Goal: Use online tool/utility: Use online tool/utility

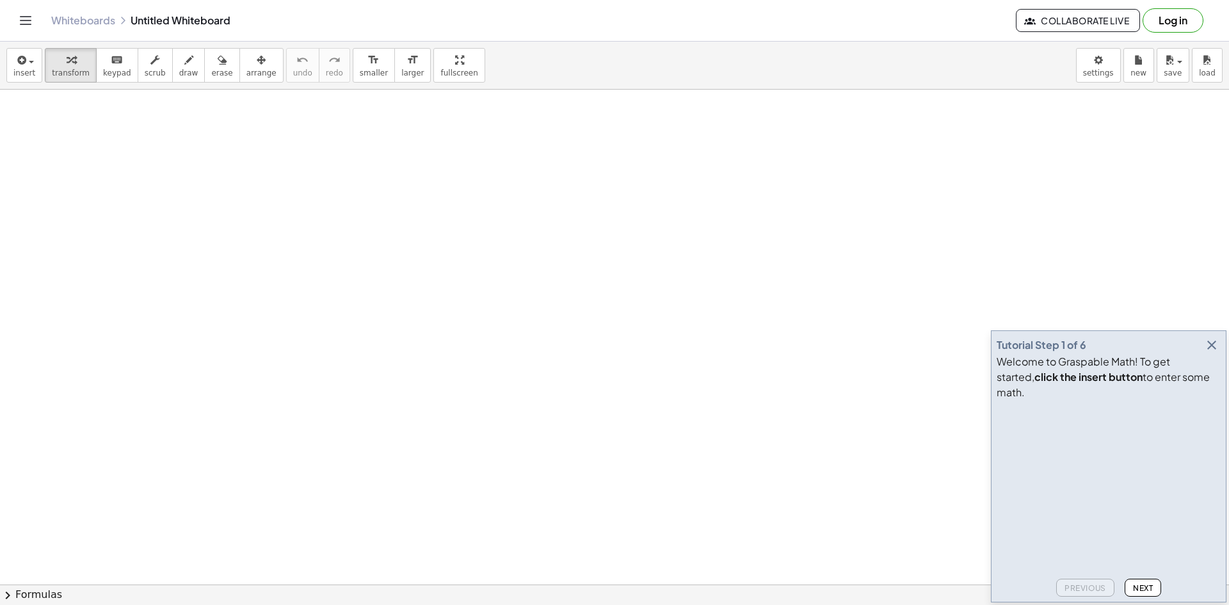
click at [1140, 584] on span "Next" at bounding box center [1143, 588] width 20 height 10
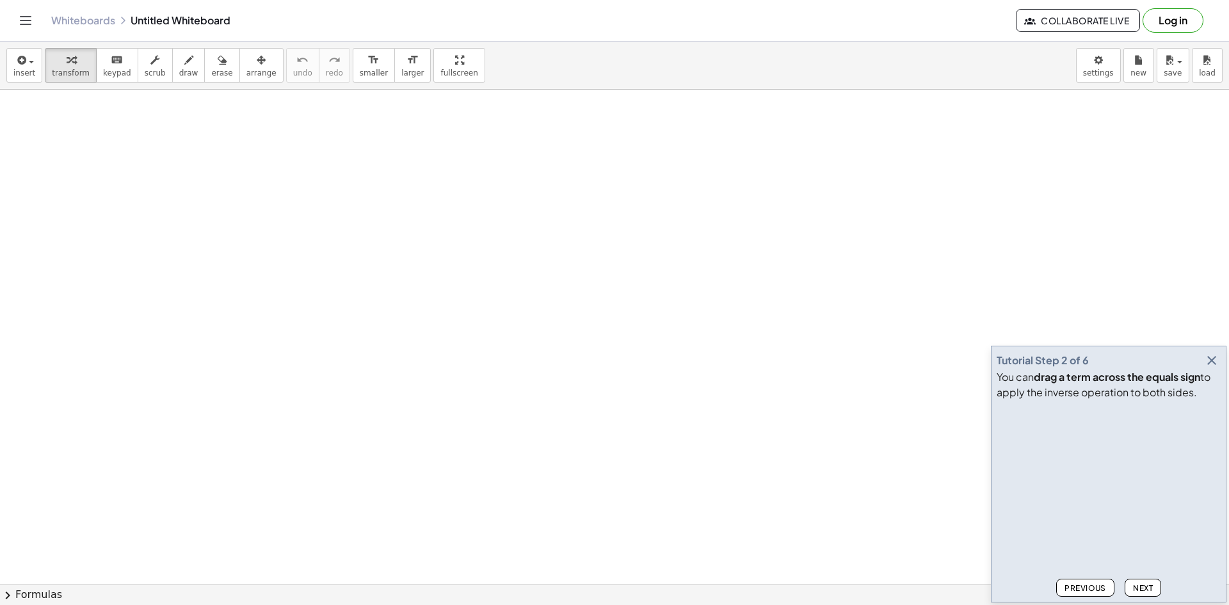
click at [1144, 583] on span "Next" at bounding box center [1143, 588] width 20 height 10
click at [1145, 582] on button "Next" at bounding box center [1143, 588] width 36 height 18
click at [1151, 580] on button "Next" at bounding box center [1143, 588] width 36 height 18
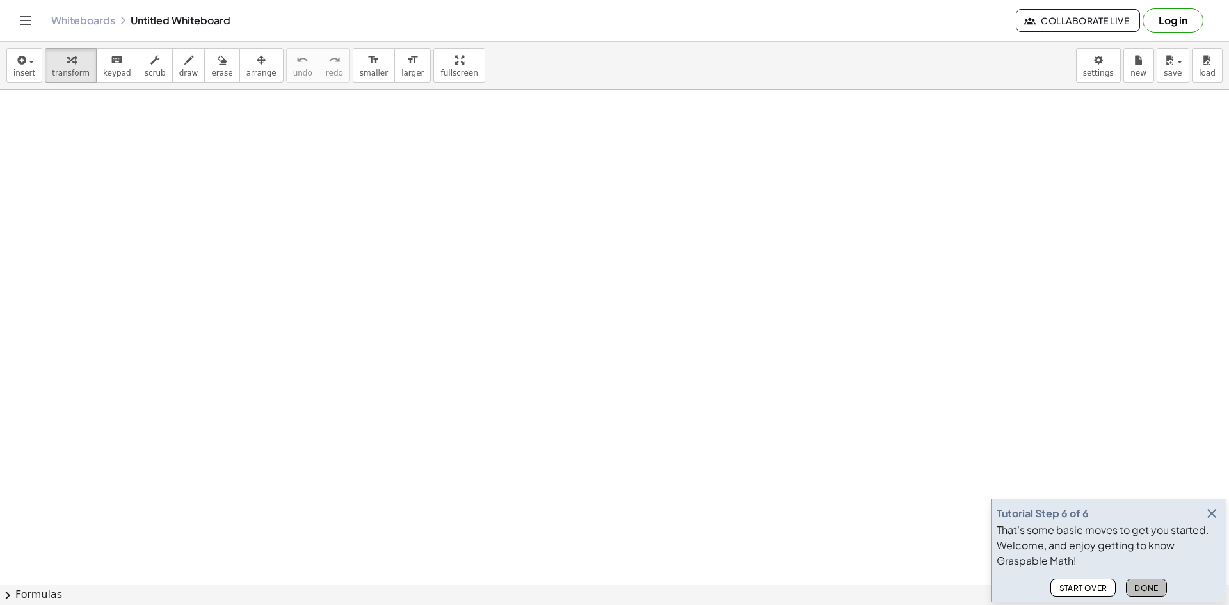
click at [1151, 580] on button "Done" at bounding box center [1146, 588] width 41 height 18
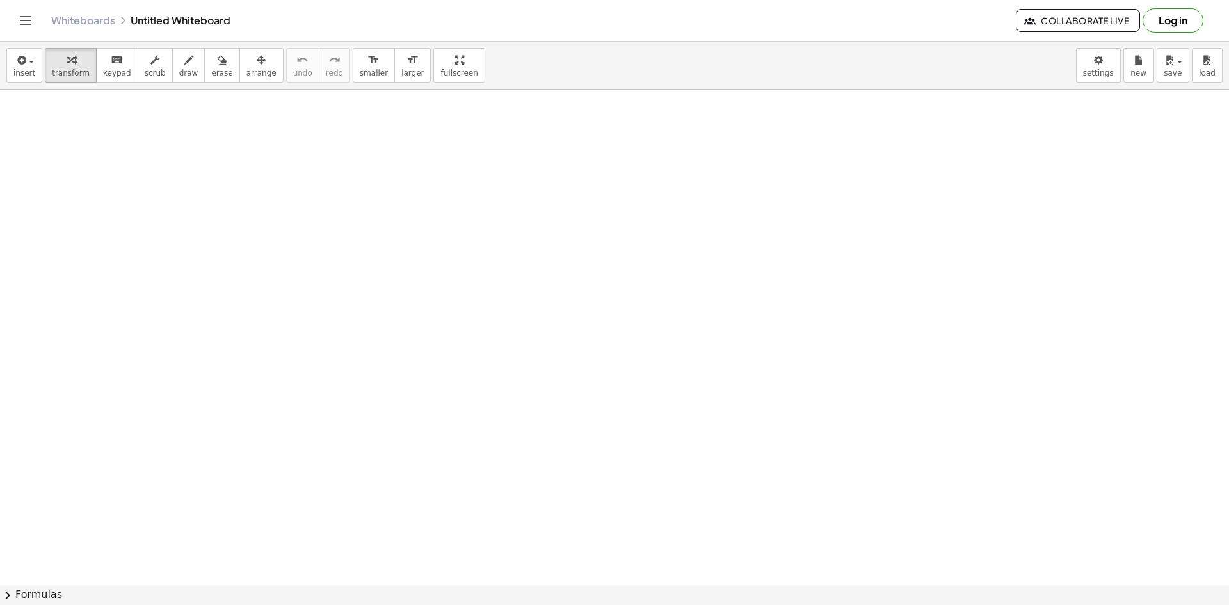
drag, startPoint x: 104, startPoint y: 143, endPoint x: 224, endPoint y: 160, distance: 121.5
drag, startPoint x: 346, startPoint y: 161, endPoint x: 370, endPoint y: 328, distance: 168.8
drag, startPoint x: 483, startPoint y: 326, endPoint x: 576, endPoint y: 206, distance: 152.4
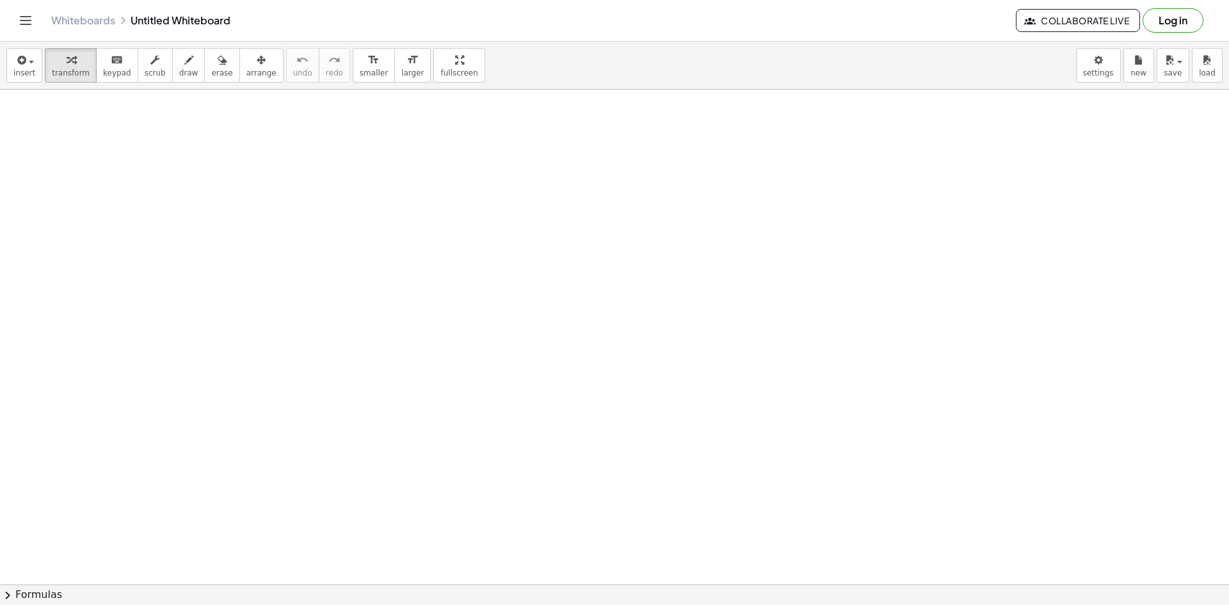
drag, startPoint x: 598, startPoint y: 161, endPoint x: 211, endPoint y: 158, distance: 386.8
drag, startPoint x: 193, startPoint y: 150, endPoint x: 179, endPoint y: 109, distance: 43.3
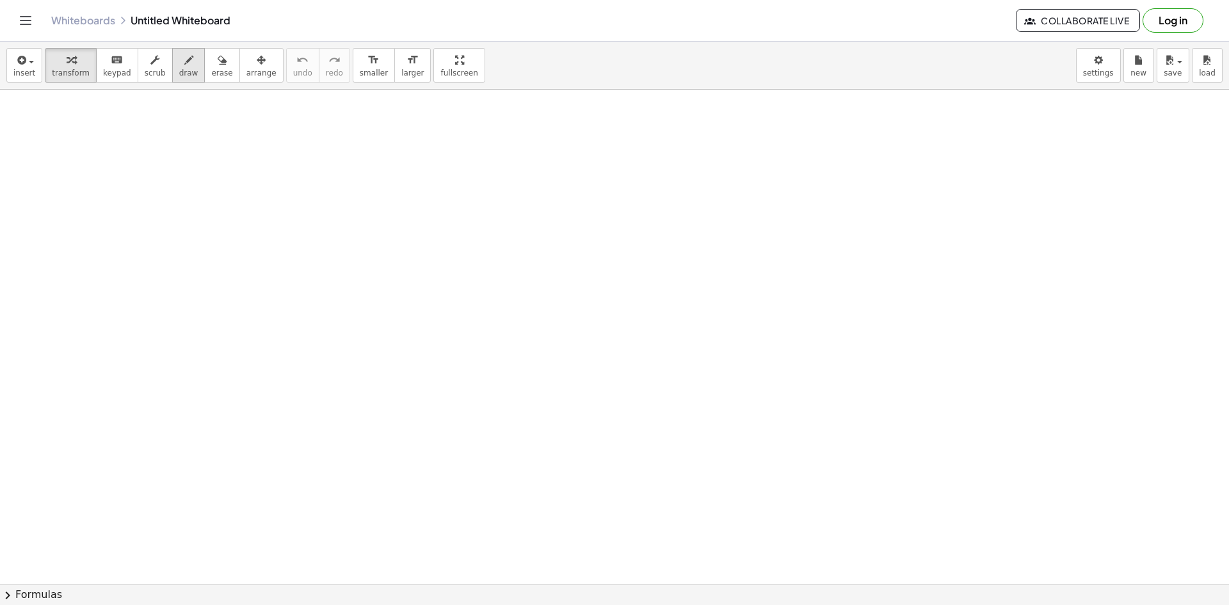
click at [179, 71] on span "draw" at bounding box center [188, 73] width 19 height 9
click at [109, 77] on span "keypad" at bounding box center [117, 73] width 28 height 9
click at [35, 68] on button "insert" at bounding box center [24, 65] width 36 height 35
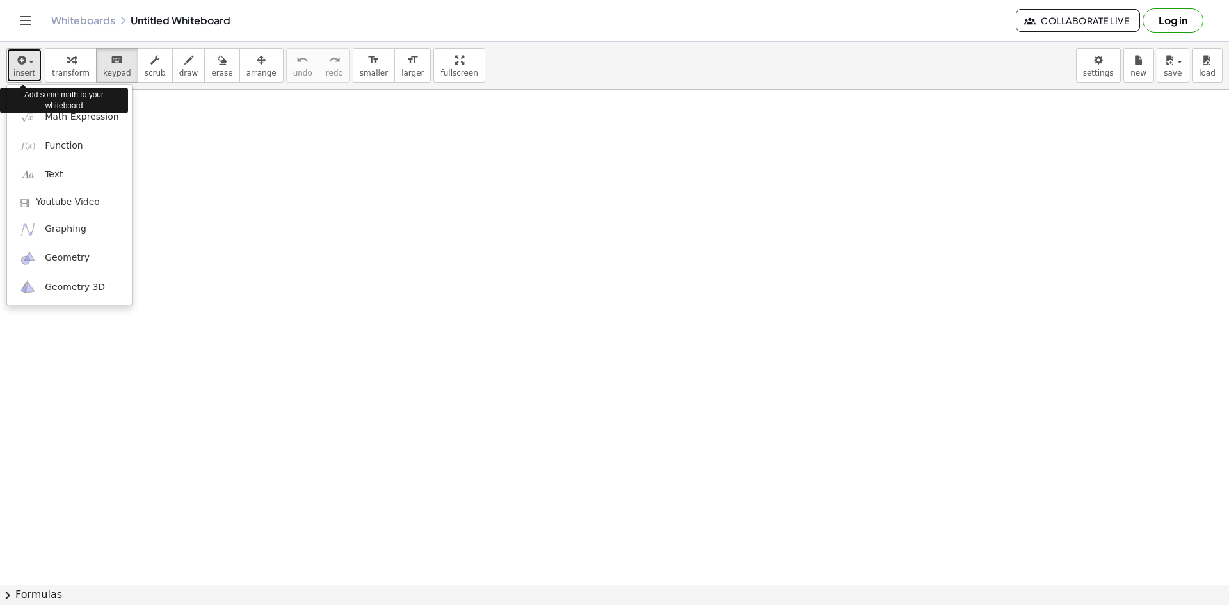
click at [31, 69] on span "insert" at bounding box center [24, 73] width 22 height 9
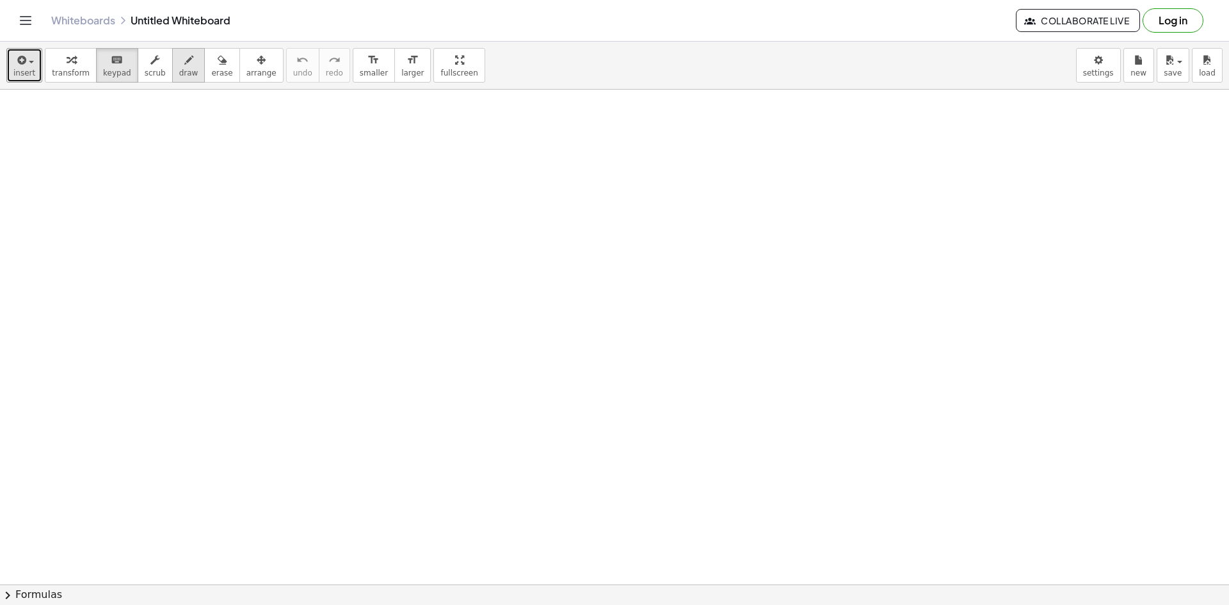
click at [184, 64] on icon "button" at bounding box center [188, 60] width 9 height 15
drag, startPoint x: 135, startPoint y: 141, endPoint x: 62, endPoint y: 145, distance: 73.1
drag, startPoint x: 206, startPoint y: 63, endPoint x: 90, endPoint y: 126, distance: 132.7
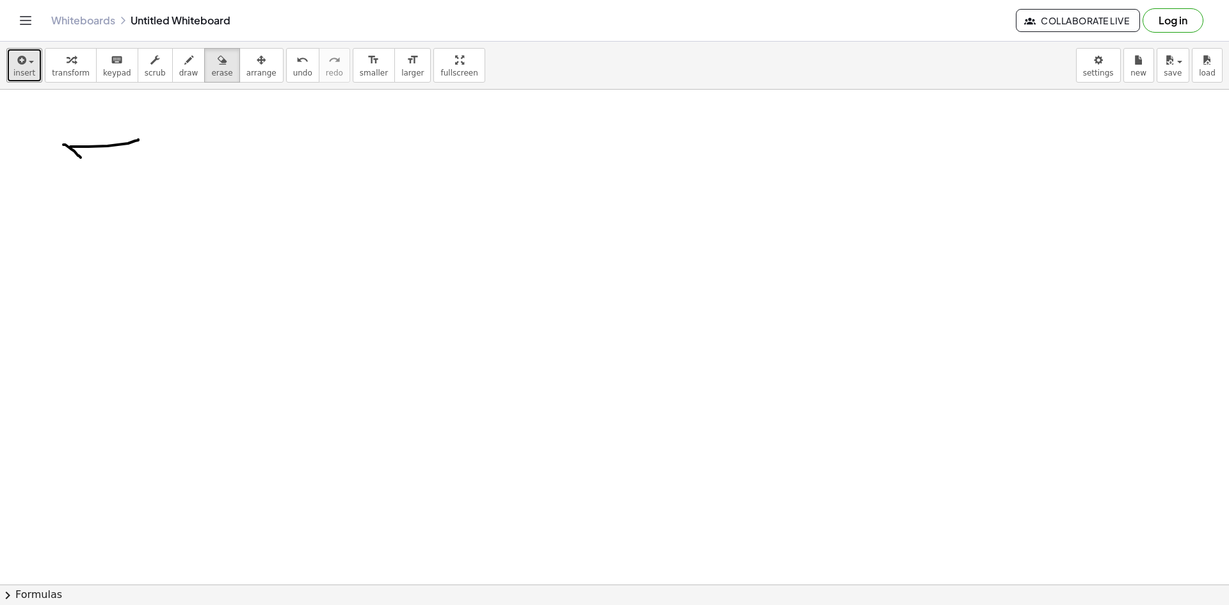
click at [218, 63] on icon "button" at bounding box center [222, 60] width 9 height 15
drag, startPoint x: 102, startPoint y: 148, endPoint x: 145, endPoint y: 134, distance: 45.2
drag, startPoint x: 111, startPoint y: 74, endPoint x: 92, endPoint y: 82, distance: 20.7
click at [109, 74] on span "keypad" at bounding box center [117, 73] width 28 height 9
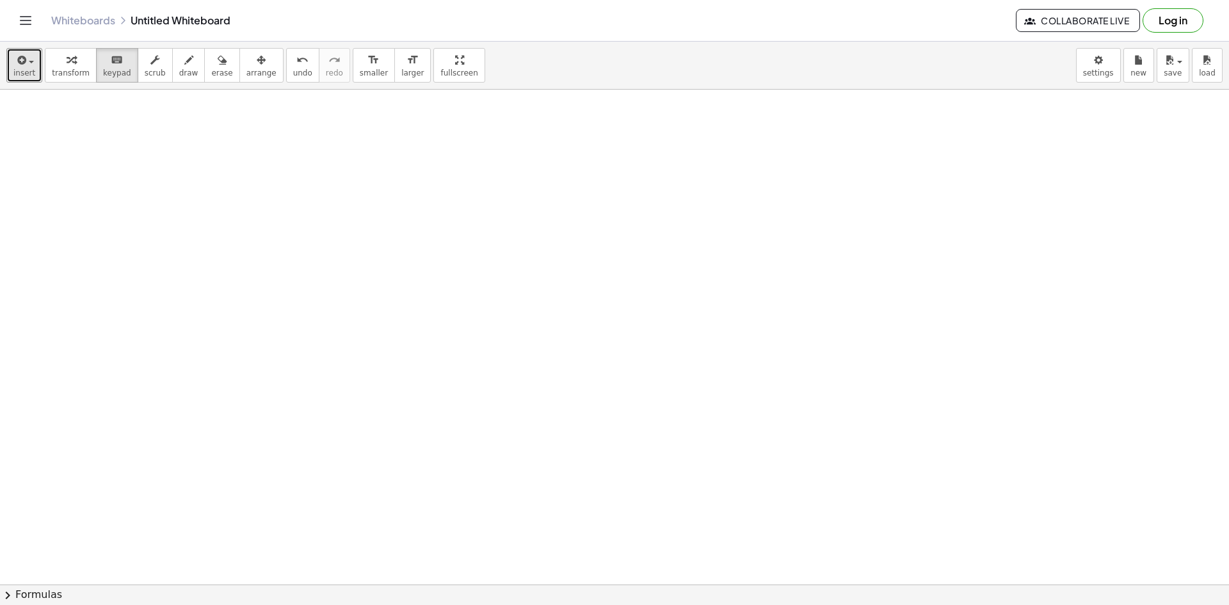
drag, startPoint x: 105, startPoint y: 117, endPoint x: 75, endPoint y: 143, distance: 39.9
click at [150, 66] on div "button" at bounding box center [155, 59] width 21 height 15
click at [184, 63] on icon "button" at bounding box center [188, 60] width 9 height 15
drag, startPoint x: 101, startPoint y: 150, endPoint x: 83, endPoint y: 158, distance: 19.8
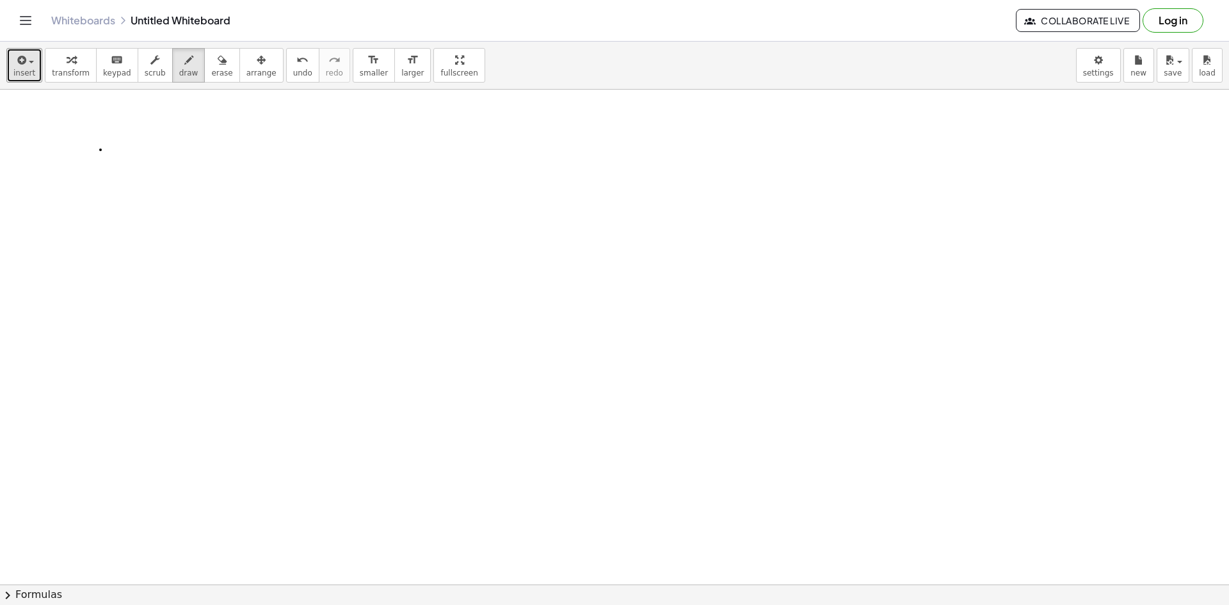
click at [211, 72] on span "erase" at bounding box center [221, 73] width 21 height 9
drag, startPoint x: 76, startPoint y: 152, endPoint x: 91, endPoint y: 169, distance: 22.2
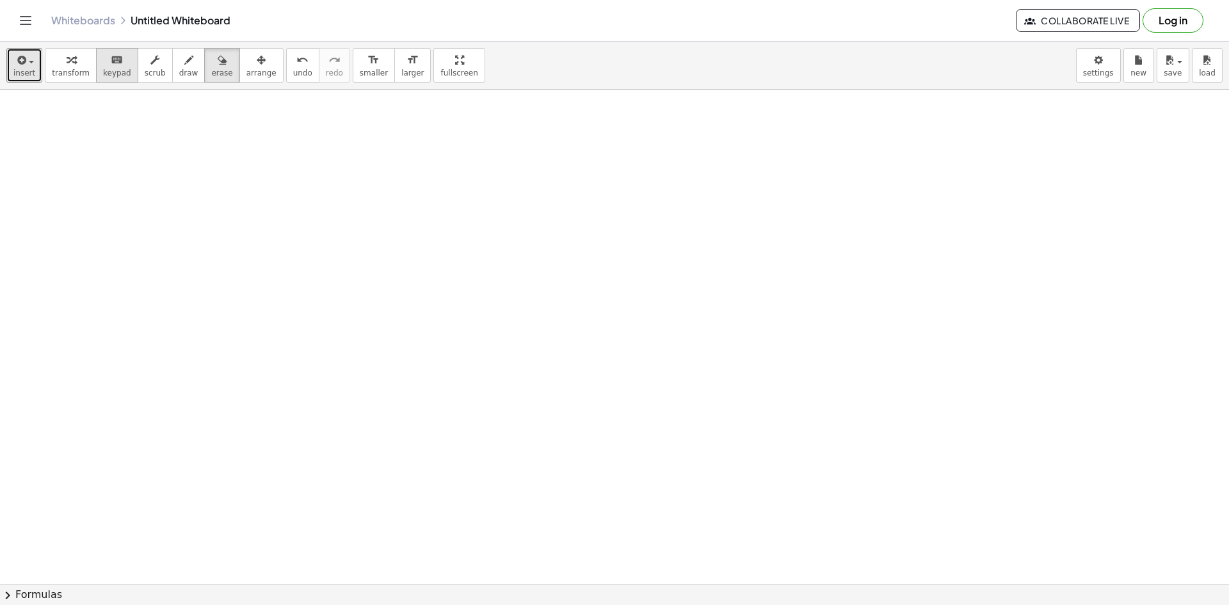
click at [103, 69] on span "keypad" at bounding box center [117, 73] width 28 height 9
click at [26, 76] on span "insert" at bounding box center [24, 73] width 22 height 9
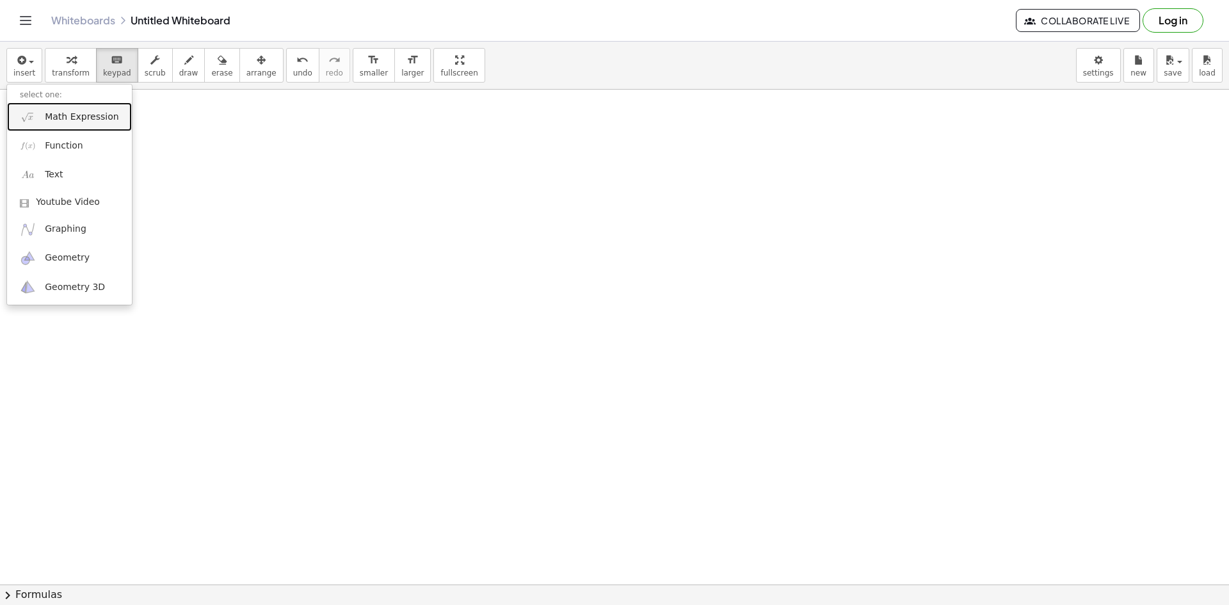
click at [56, 111] on span "Math Expression" at bounding box center [82, 117] width 74 height 13
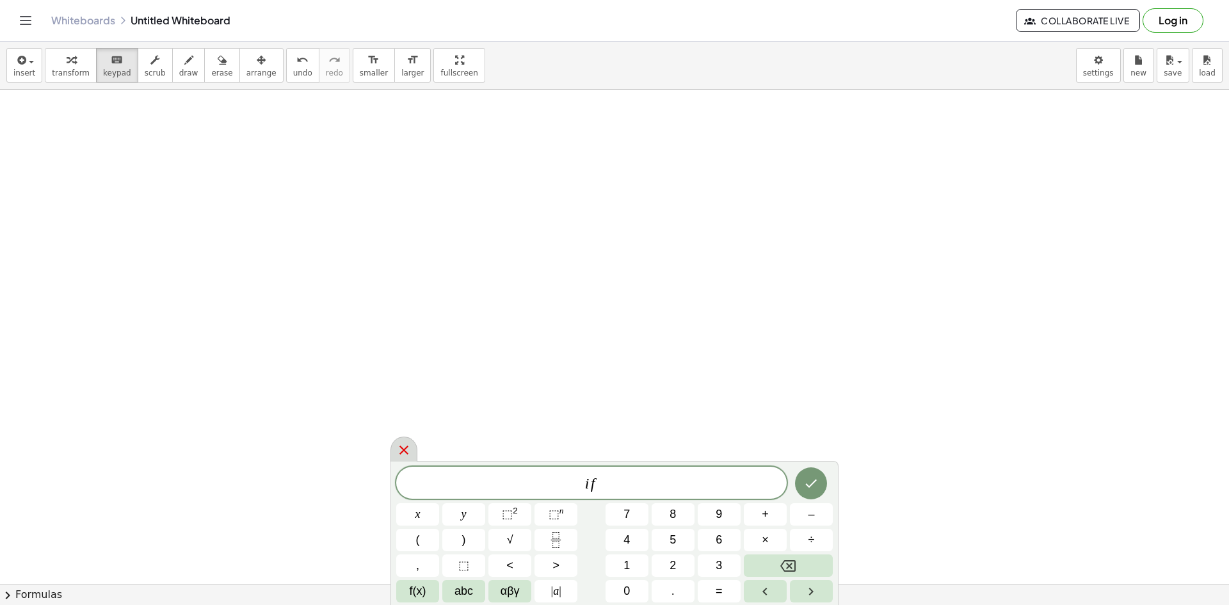
click at [409, 451] on icon at bounding box center [403, 449] width 15 height 15
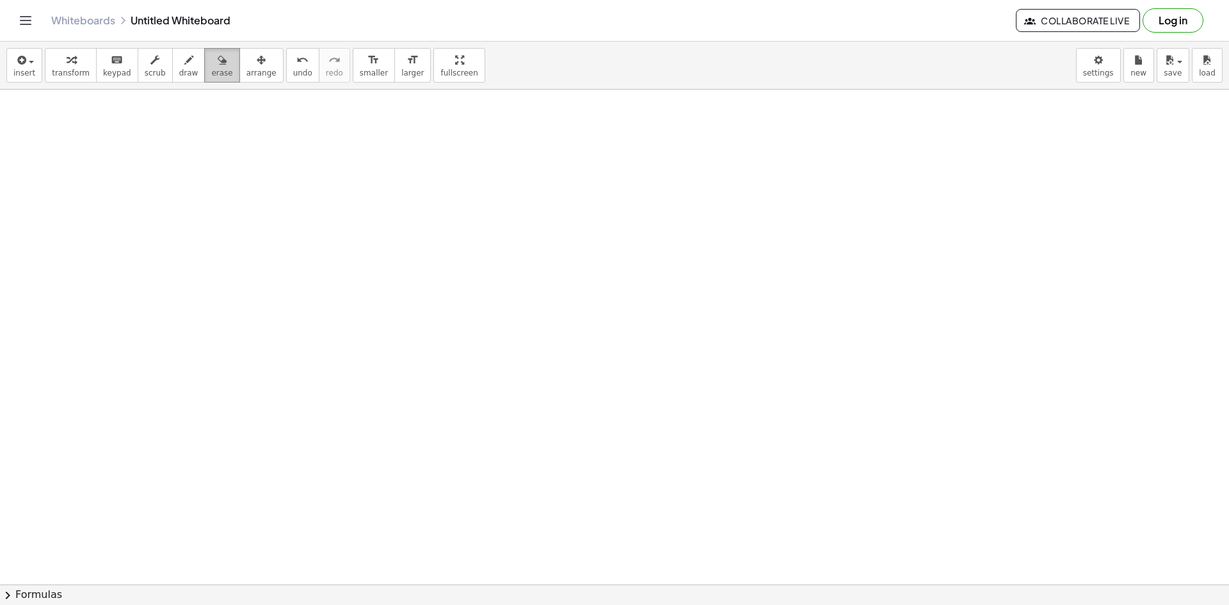
click at [211, 70] on span "erase" at bounding box center [221, 73] width 21 height 9
click at [179, 70] on span "draw" at bounding box center [188, 73] width 19 height 9
drag, startPoint x: 67, startPoint y: 132, endPoint x: 93, endPoint y: 150, distance: 31.8
drag, startPoint x: 98, startPoint y: 133, endPoint x: 89, endPoint y: 172, distance: 39.5
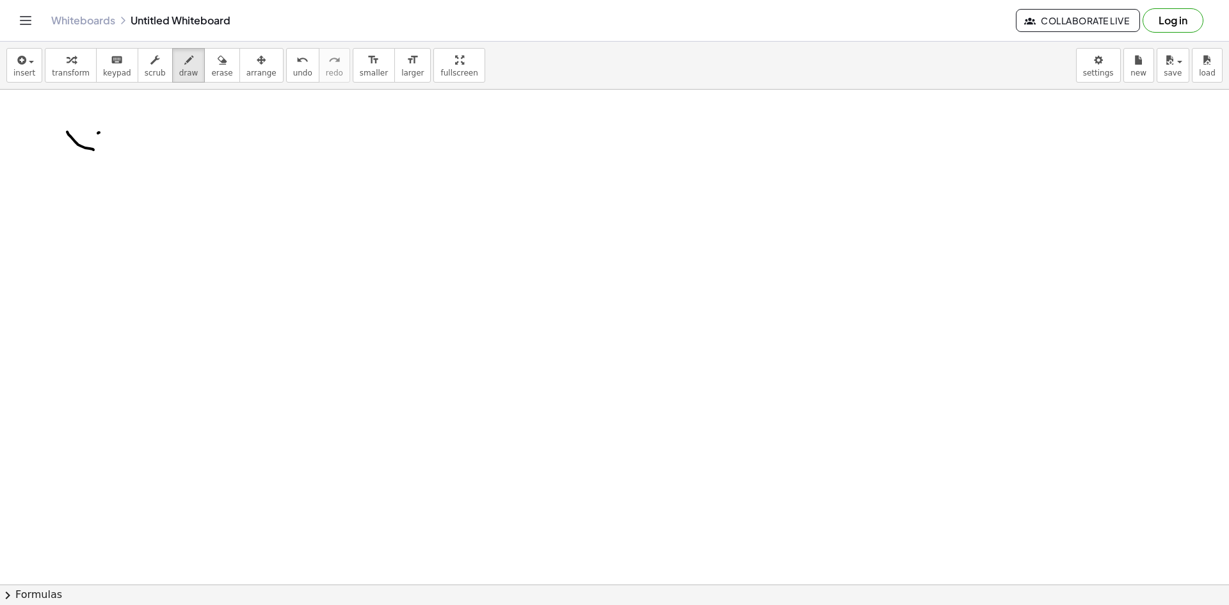
drag, startPoint x: 129, startPoint y: 143, endPoint x: 125, endPoint y: 156, distance: 13.0
drag, startPoint x: 194, startPoint y: 175, endPoint x: 185, endPoint y: 142, distance: 34.5
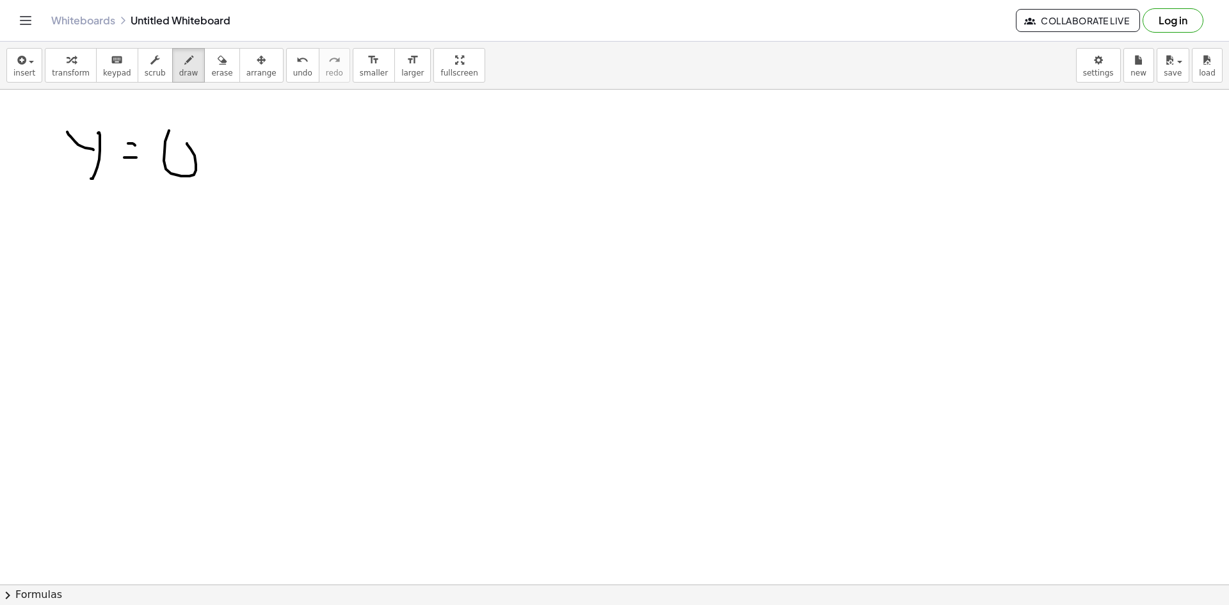
drag, startPoint x: 202, startPoint y: 159, endPoint x: 209, endPoint y: 144, distance: 17.2
drag, startPoint x: 214, startPoint y: 138, endPoint x: 229, endPoint y: 181, distance: 45.6
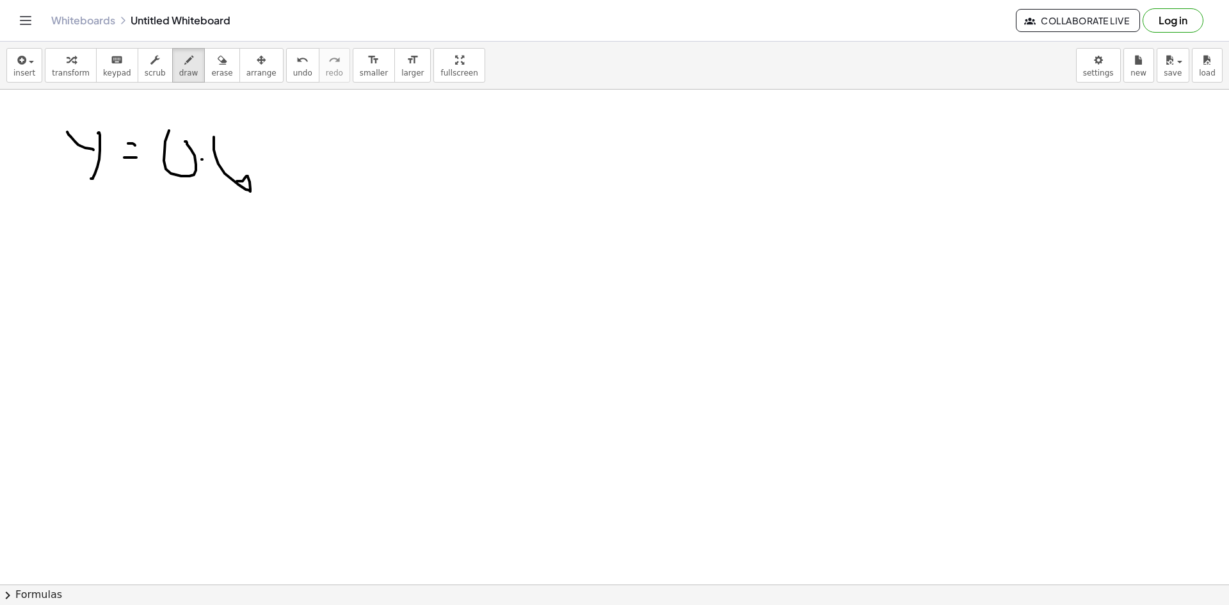
drag, startPoint x: 286, startPoint y: 159, endPoint x: 265, endPoint y: 156, distance: 20.7
drag, startPoint x: 277, startPoint y: 149, endPoint x: 272, endPoint y: 157, distance: 9.8
